Goal: Task Accomplishment & Management: Use online tool/utility

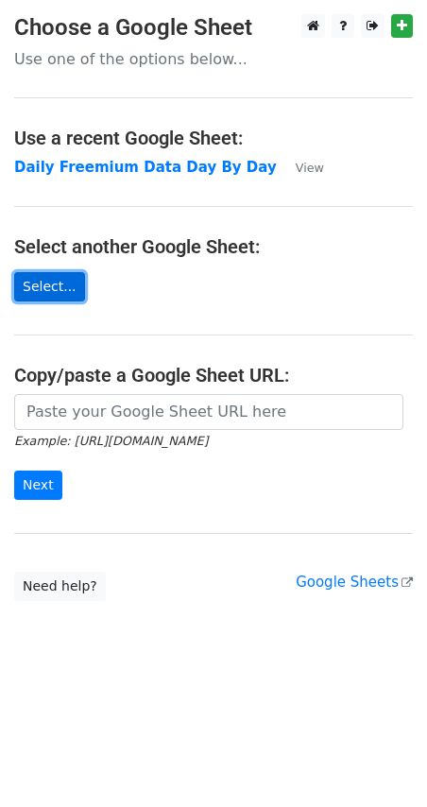
click at [50, 278] on link "Select..." at bounding box center [49, 286] width 71 height 29
click at [59, 286] on link "Select..." at bounding box center [49, 286] width 71 height 29
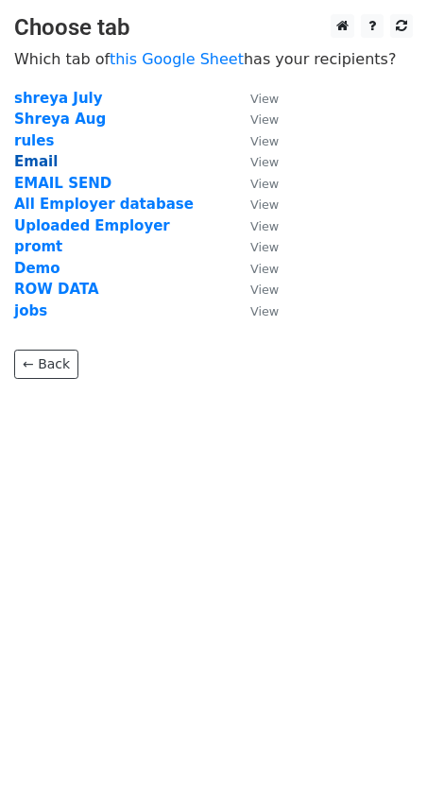
click at [38, 164] on strong "Email" at bounding box center [35, 161] width 43 height 17
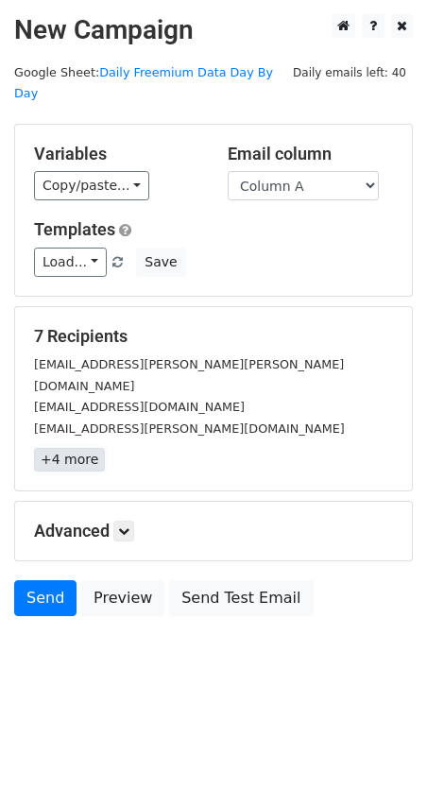
click at [71, 448] on link "+4 more" at bounding box center [69, 460] width 71 height 24
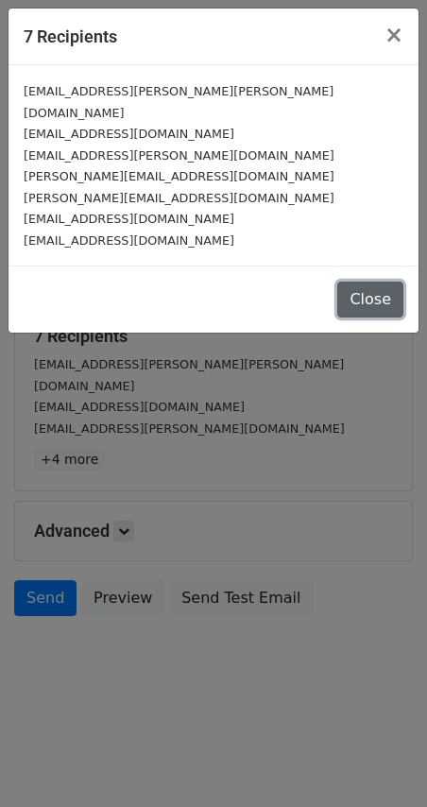
click at [384, 283] on button "Close" at bounding box center [371, 300] width 66 height 36
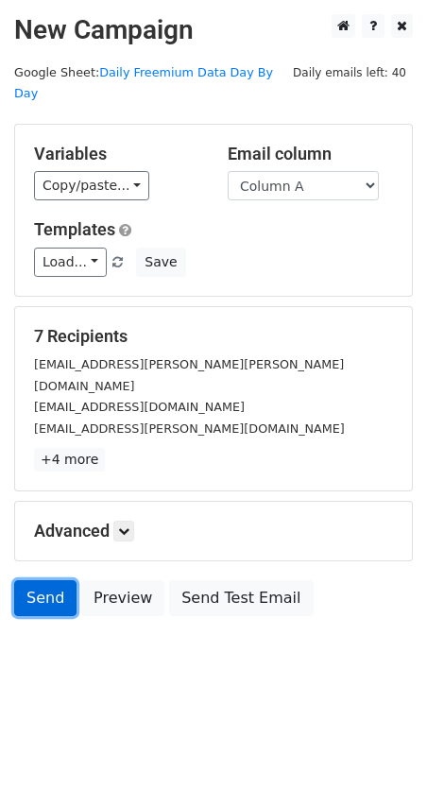
click at [46, 581] on link "Send" at bounding box center [45, 599] width 62 height 36
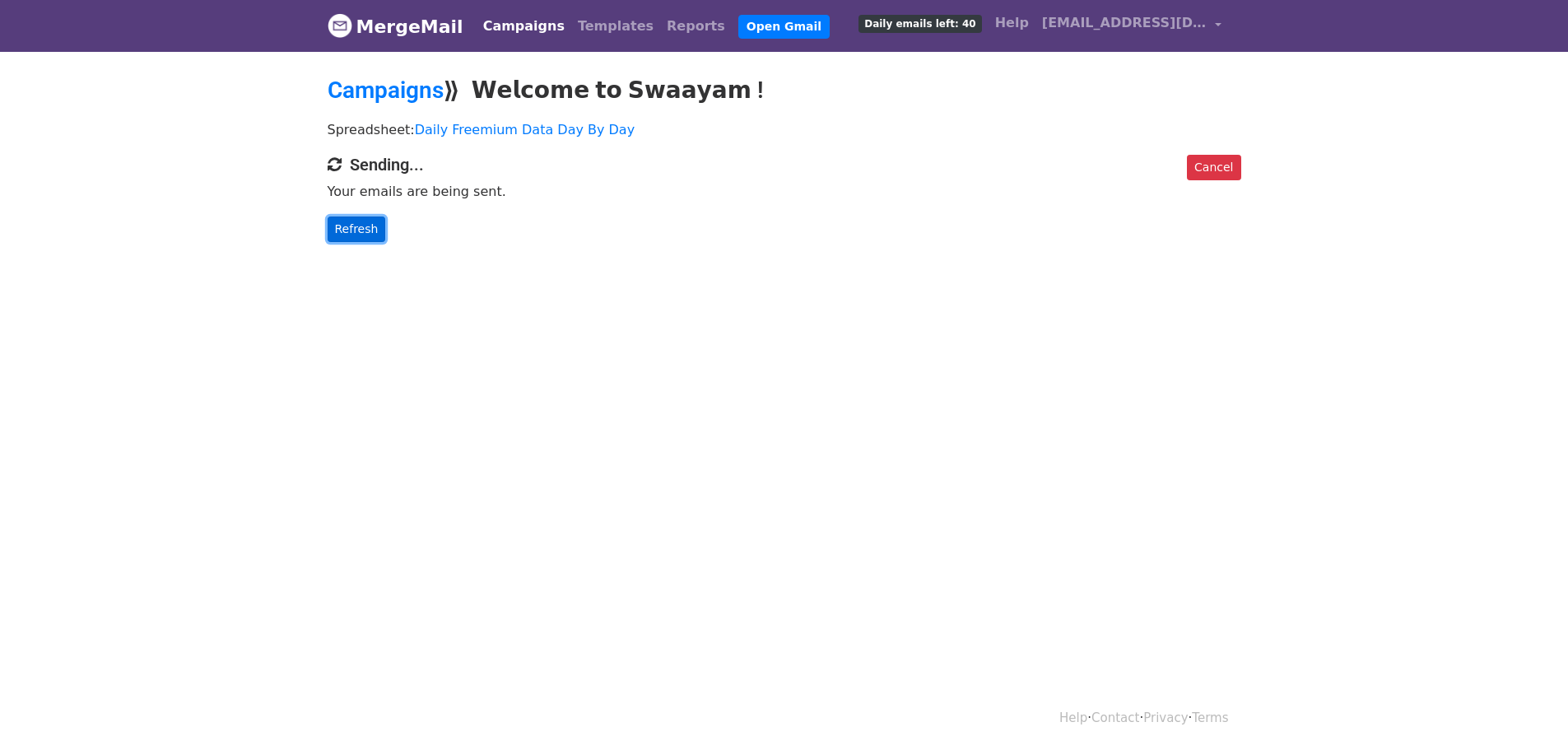
click at [351, 227] on link "Refresh" at bounding box center [356, 229] width 58 height 25
click at [360, 226] on link "Refresh" at bounding box center [356, 229] width 58 height 25
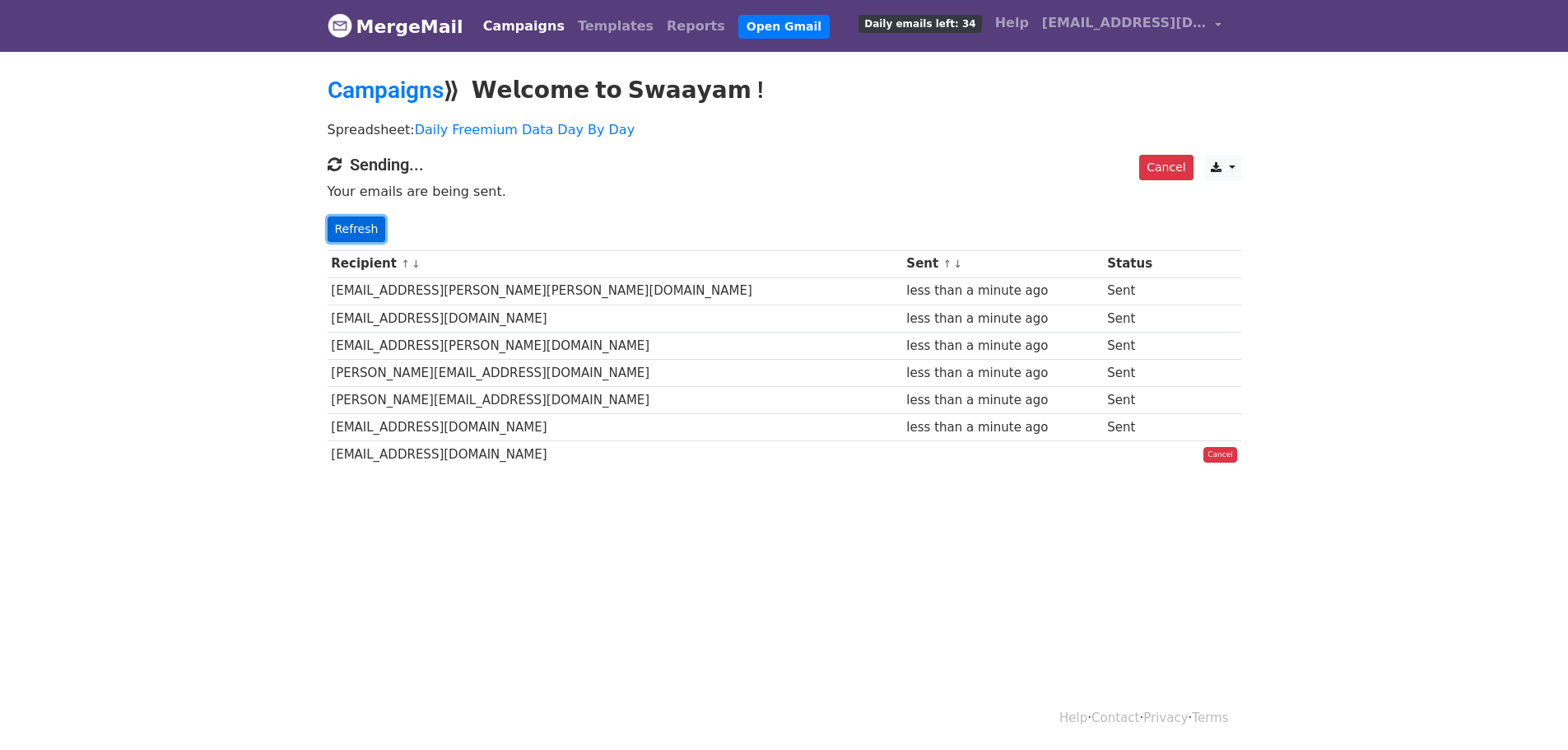
click at [355, 226] on link "Refresh" at bounding box center [356, 229] width 58 height 25
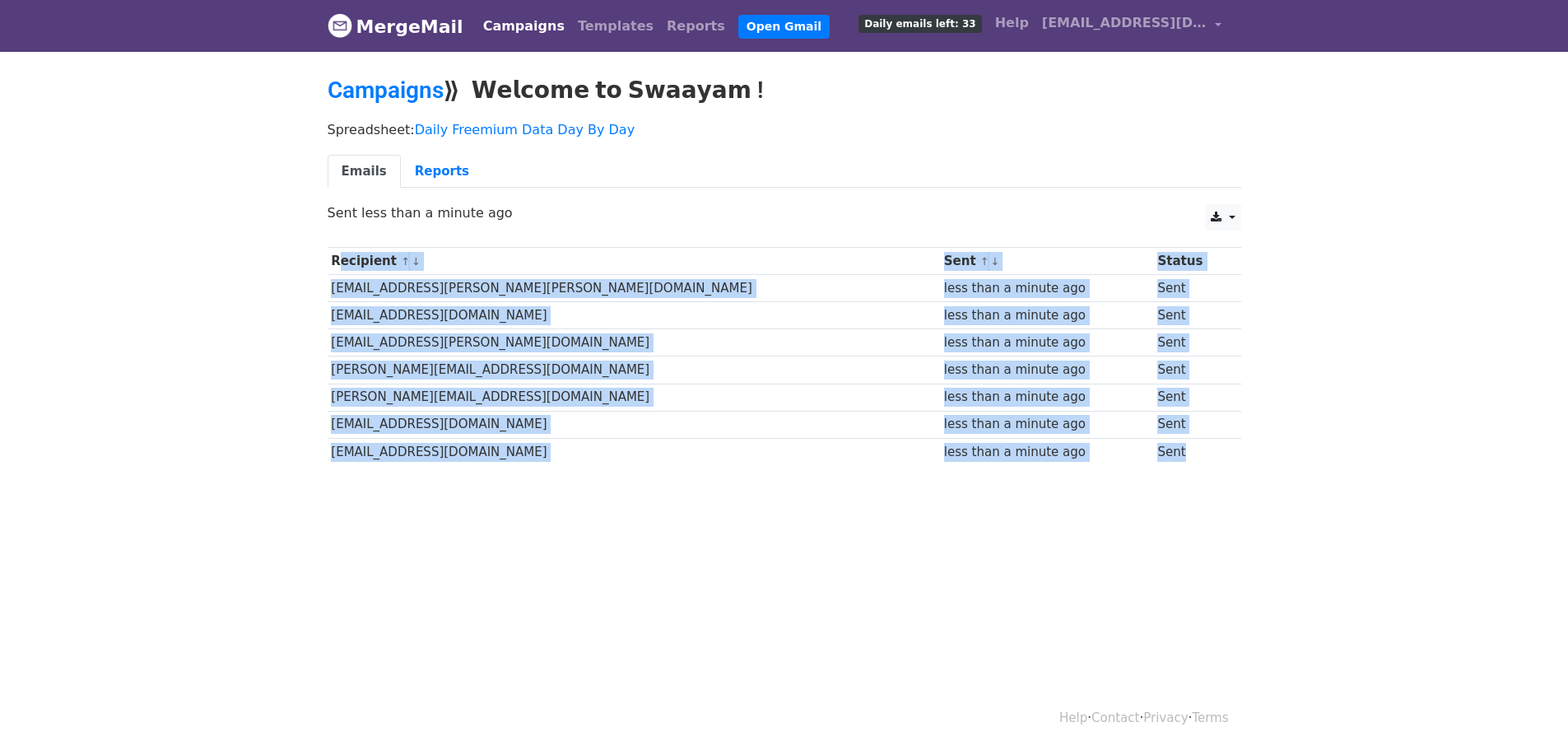
drag, startPoint x: 333, startPoint y: 250, endPoint x: 1230, endPoint y: 463, distance: 921.9
click at [1230, 463] on tbody "Recipient ↑ ↓ Sent ↑ ↓ Status tejas.korgaokar@beckers-group.com less than a min…" at bounding box center [784, 357] width 913 height 218
copy tbody "Recipient ↑ ↓ Sent ↑ ↓ Status tejas.korgaokar@beckers-group.com less than a min…"
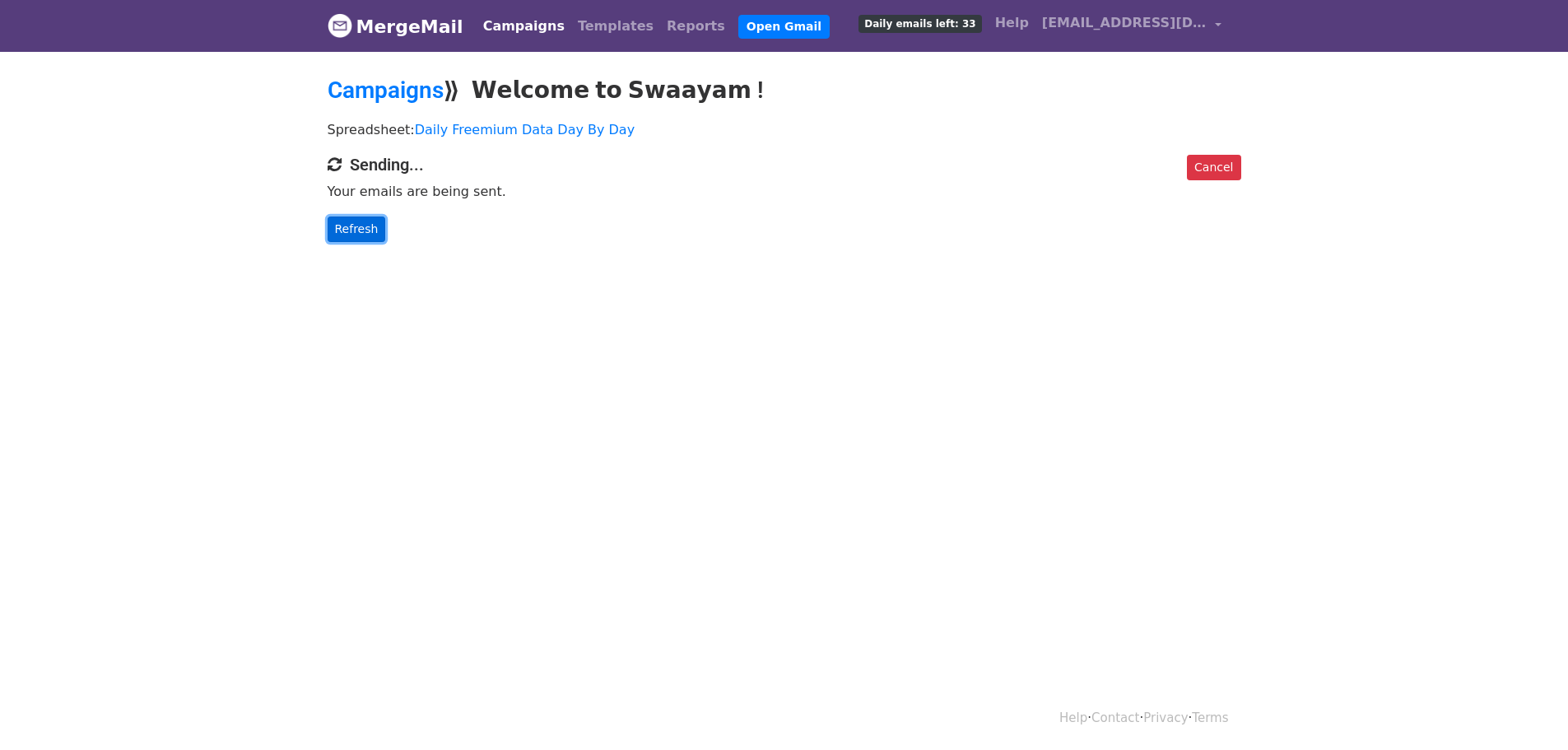
click at [360, 234] on link "Refresh" at bounding box center [356, 229] width 58 height 25
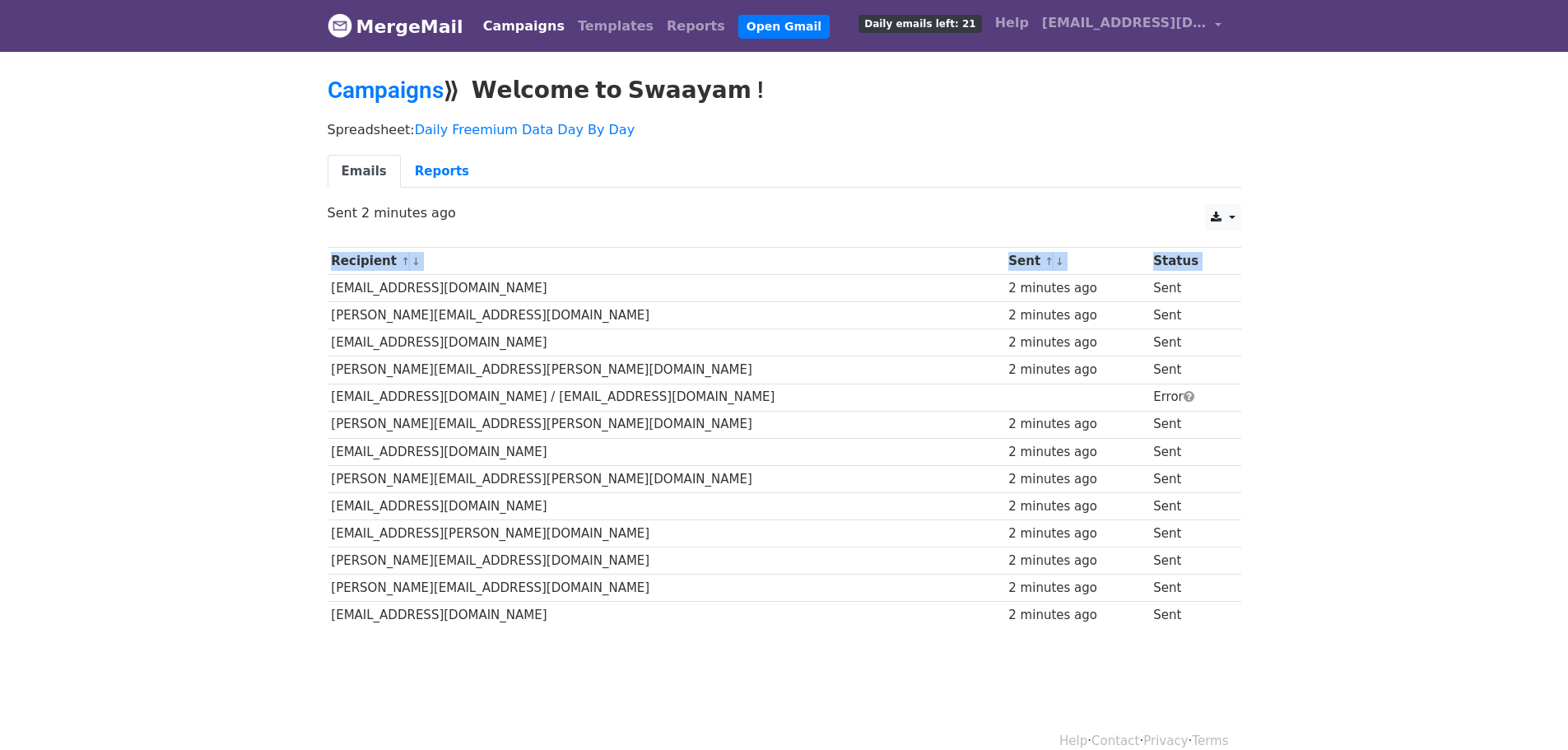
drag, startPoint x: 332, startPoint y: 286, endPoint x: 325, endPoint y: 401, distance: 115.2
click at [325, 401] on div "Recipient ↑ ↓ Sent ↑ ↓ Status deep@logisticinfotech.com 2 minutes ago Sent ujwa…" at bounding box center [784, 440] width 939 height 402
click at [347, 268] on th "Recipient ↑ ↓" at bounding box center [666, 261] width 677 height 27
drag, startPoint x: 333, startPoint y: 284, endPoint x: 1188, endPoint y: 642, distance: 926.9
click at [1188, 642] on body "MergeMail Campaigns Templates Reports Open Gmail Daily emails left: 21 Help tan…" at bounding box center [784, 354] width 1568 height 707
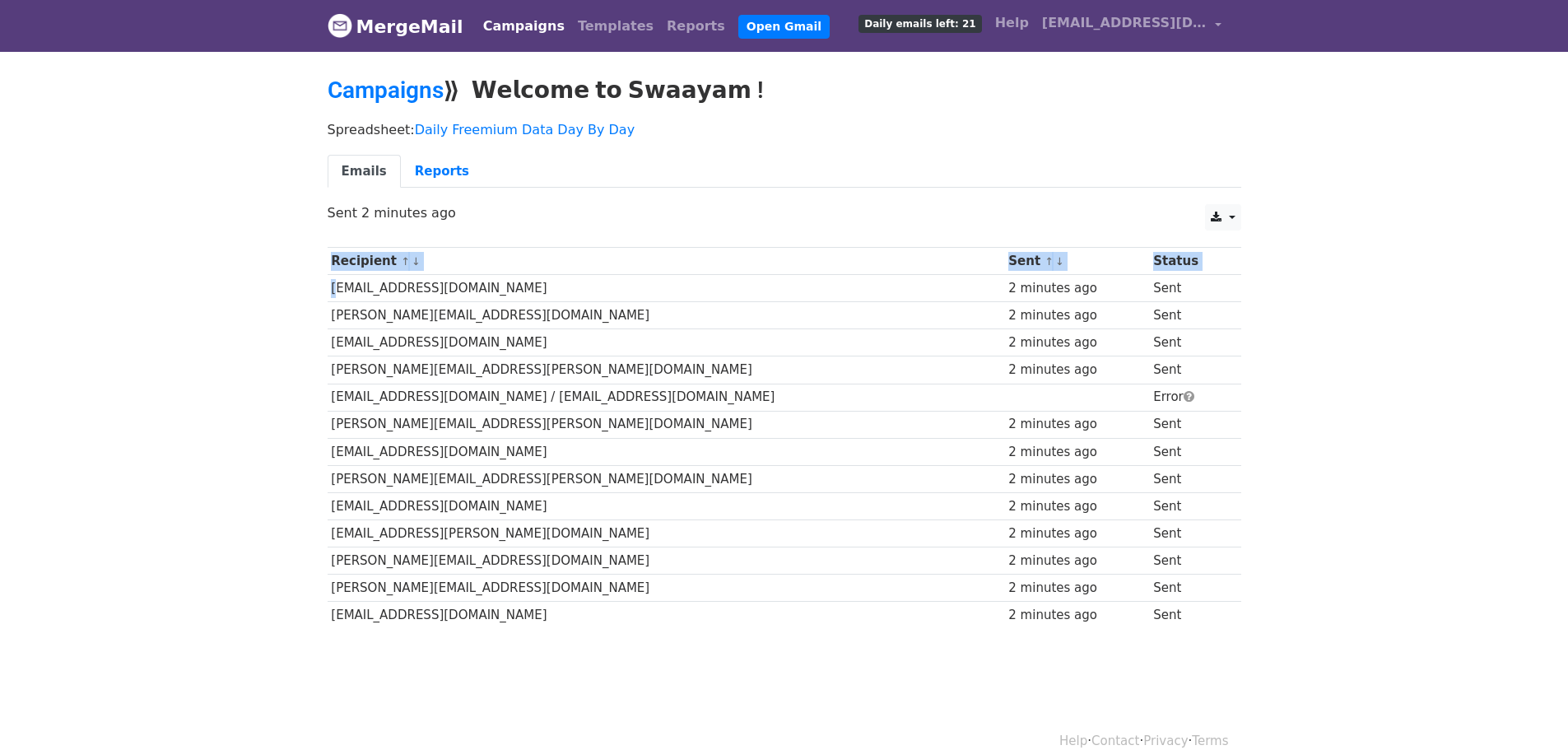
copy table "Recipient ↑ ↓ Sent ↑ ↓ Status"
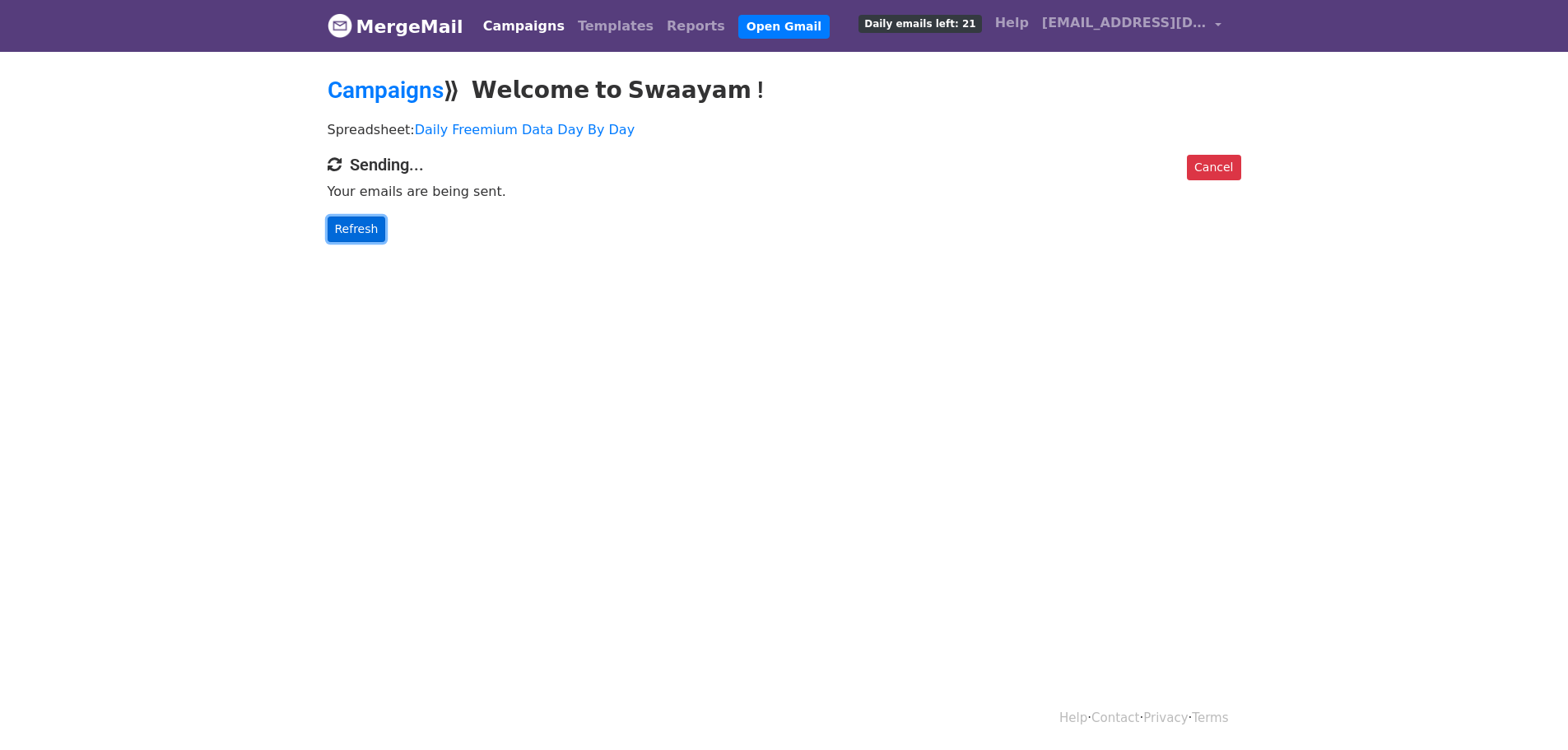
click at [340, 232] on link "Refresh" at bounding box center [356, 229] width 58 height 25
click at [359, 226] on link "Refresh" at bounding box center [356, 229] width 58 height 25
click at [360, 227] on link "Refresh" at bounding box center [356, 229] width 58 height 25
click at [351, 230] on link "Refresh" at bounding box center [356, 229] width 58 height 25
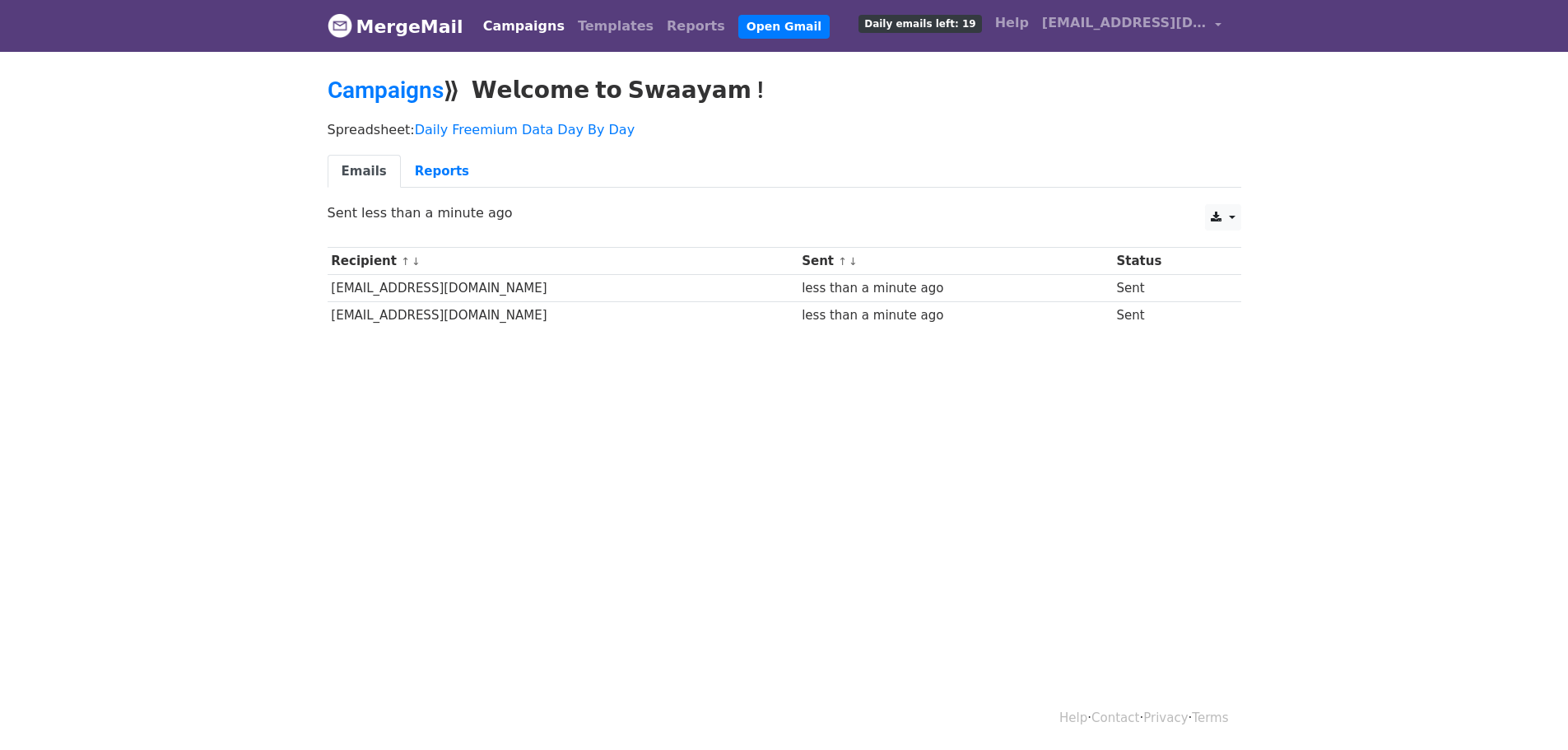
drag, startPoint x: 364, startPoint y: 271, endPoint x: 307, endPoint y: 291, distance: 60.4
click at [307, 291] on body "MergeMail Campaigns Templates Reports Open Gmail Daily emails left: 19 Help tan…" at bounding box center [784, 204] width 1568 height 408
drag, startPoint x: 332, startPoint y: 288, endPoint x: 1235, endPoint y: 358, distance: 905.7
click at [1235, 358] on body "MergeMail Campaigns Templates Reports Open Gmail Daily emails left: 19 Help tan…" at bounding box center [784, 204] width 1568 height 408
copy table "Recipient ↑ ↓ Sent ↑ ↓ Status"
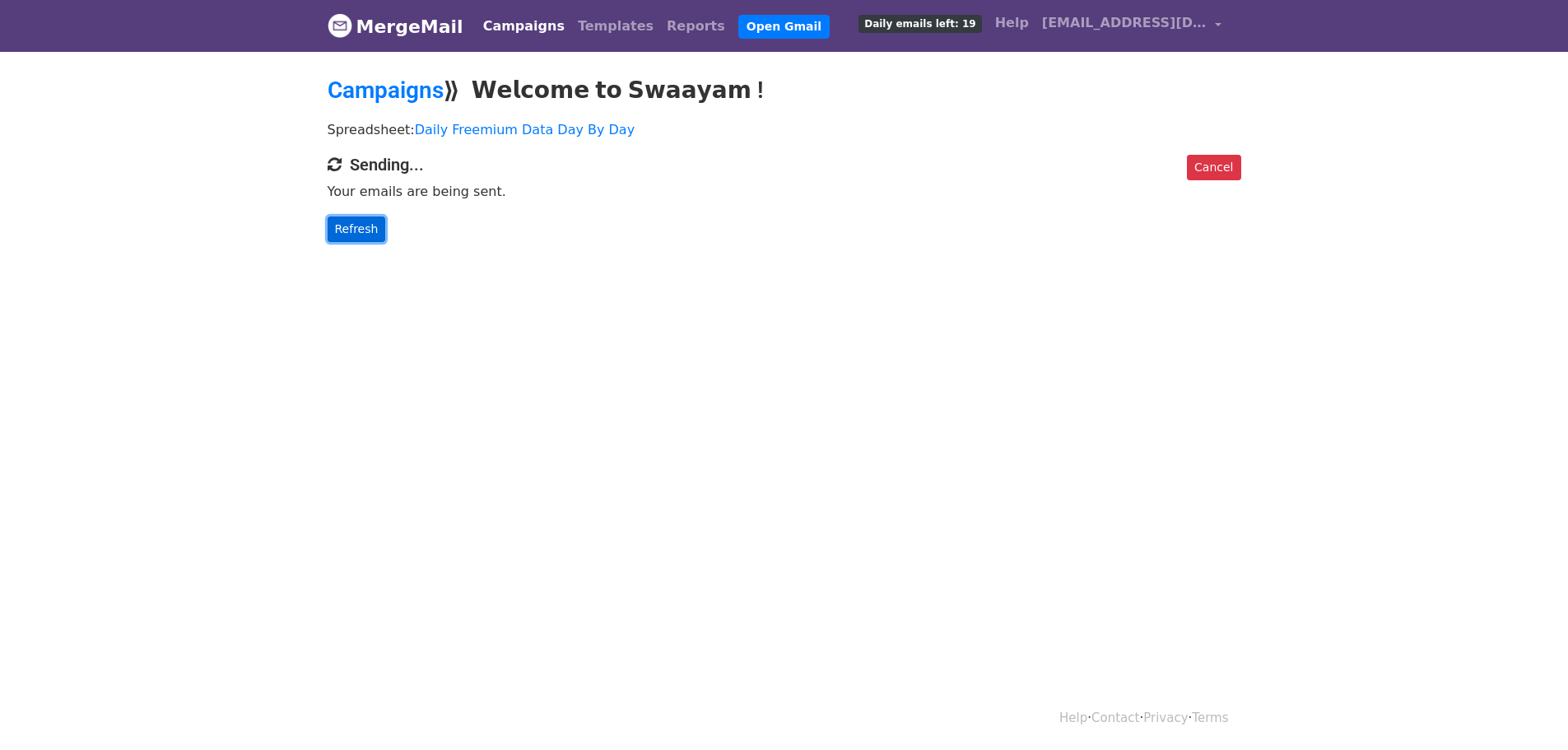
click at [357, 227] on link "Refresh" at bounding box center [356, 229] width 58 height 25
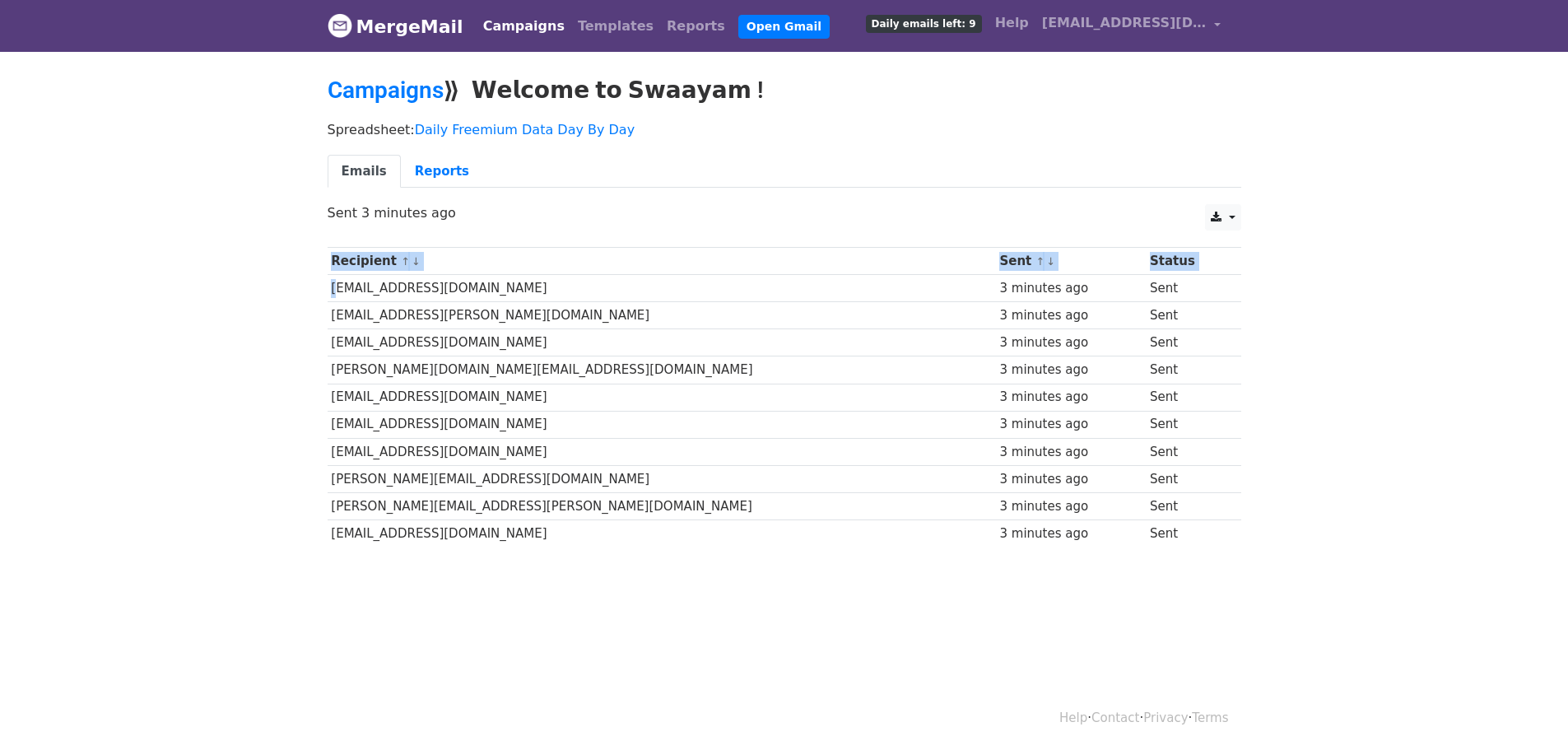
drag, startPoint x: 333, startPoint y: 288, endPoint x: 1185, endPoint y: 564, distance: 895.6
click at [1184, 567] on body "MergeMail Campaigns Templates Reports Open Gmail Daily emails left: 9 Help [EMA…" at bounding box center [784, 313] width 1568 height 626
copy table "Recipient ↑ ↓ Sent ↑ ↓ Status"
